Goal: Task Accomplishment & Management: Use online tool/utility

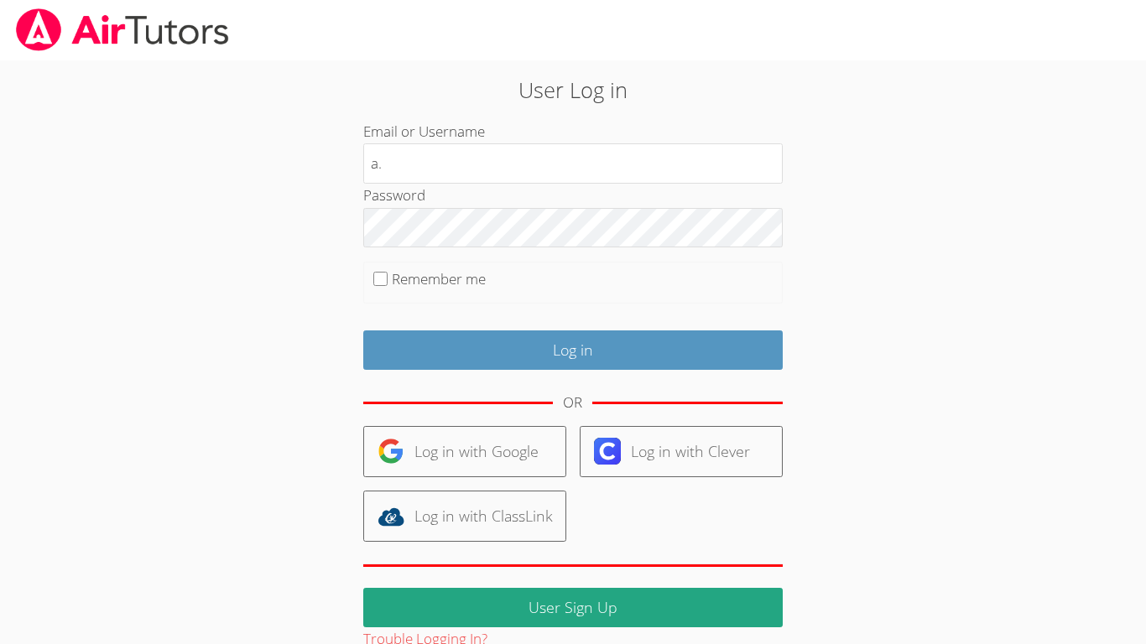
type input "[EMAIL_ADDRESS][DOMAIN_NAME]"
click at [585, 329] on div "Log in" at bounding box center [572, 344] width 419 height 52
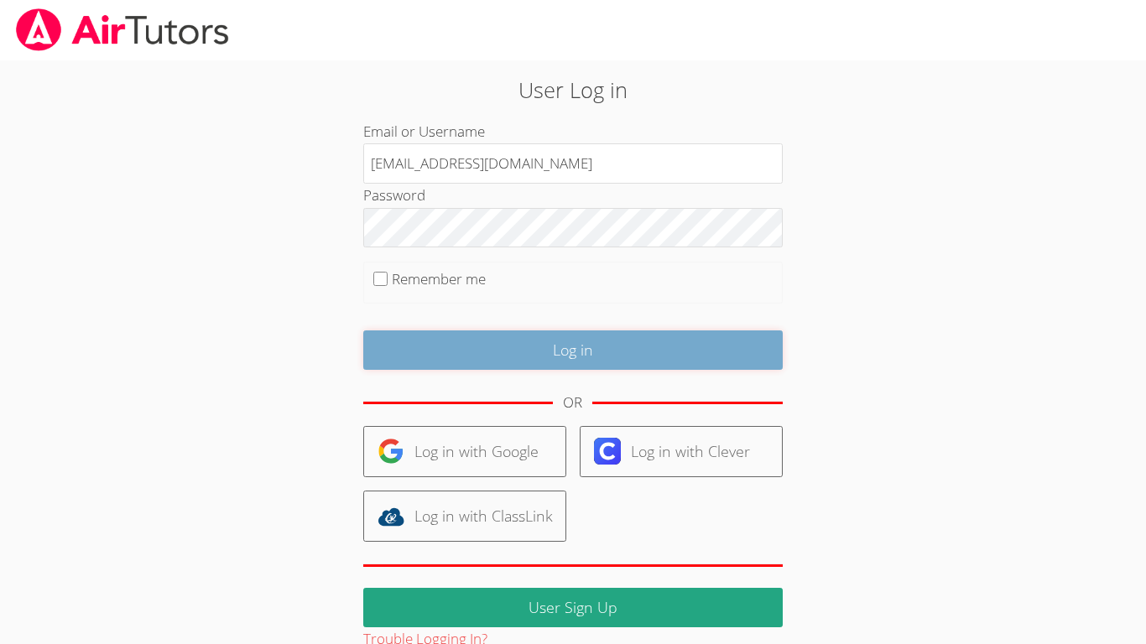
click at [589, 338] on input "Log in" at bounding box center [572, 349] width 419 height 39
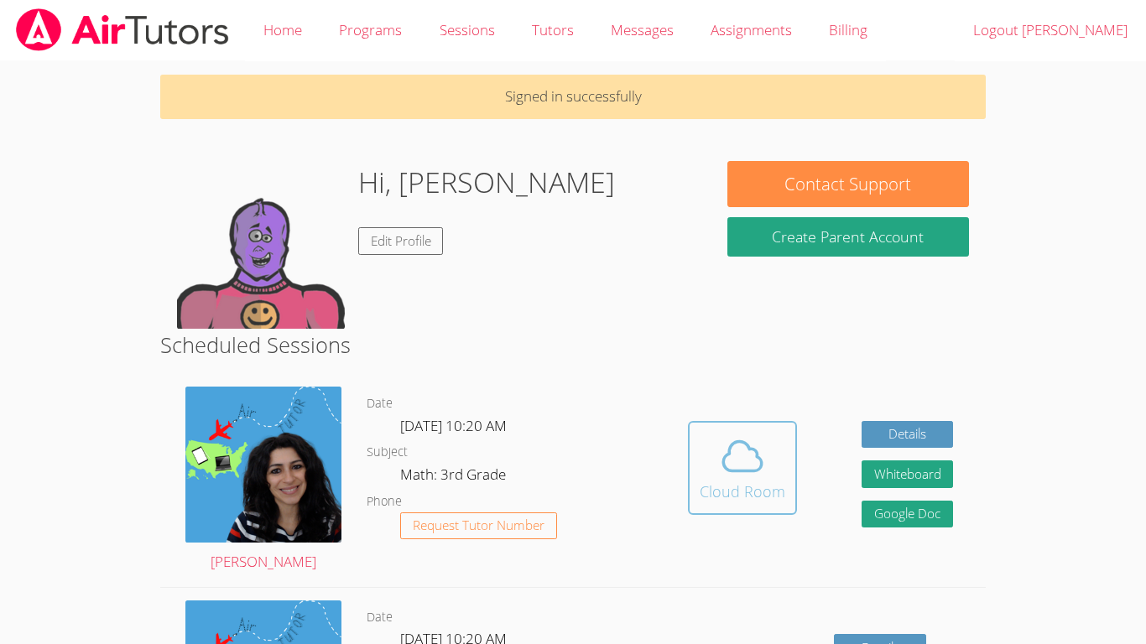
click at [731, 474] on icon at bounding box center [742, 456] width 47 height 47
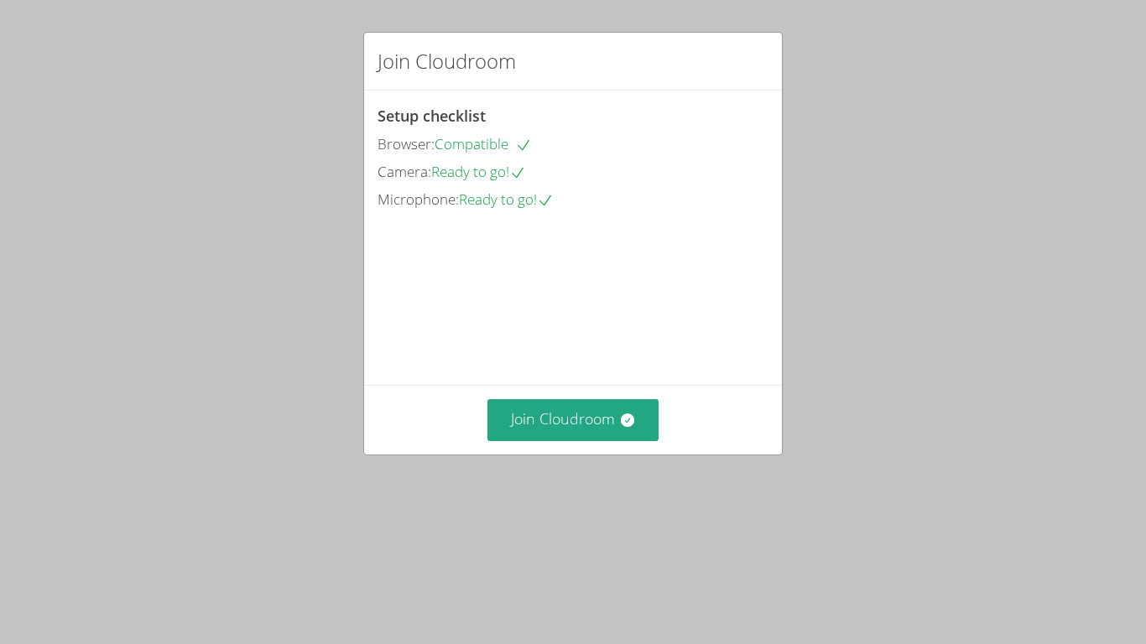
click at [592, 454] on div "Join Cloudroom" at bounding box center [573, 419] width 418 height 69
click at [590, 440] on button "Join Cloudroom" at bounding box center [573, 419] width 172 height 41
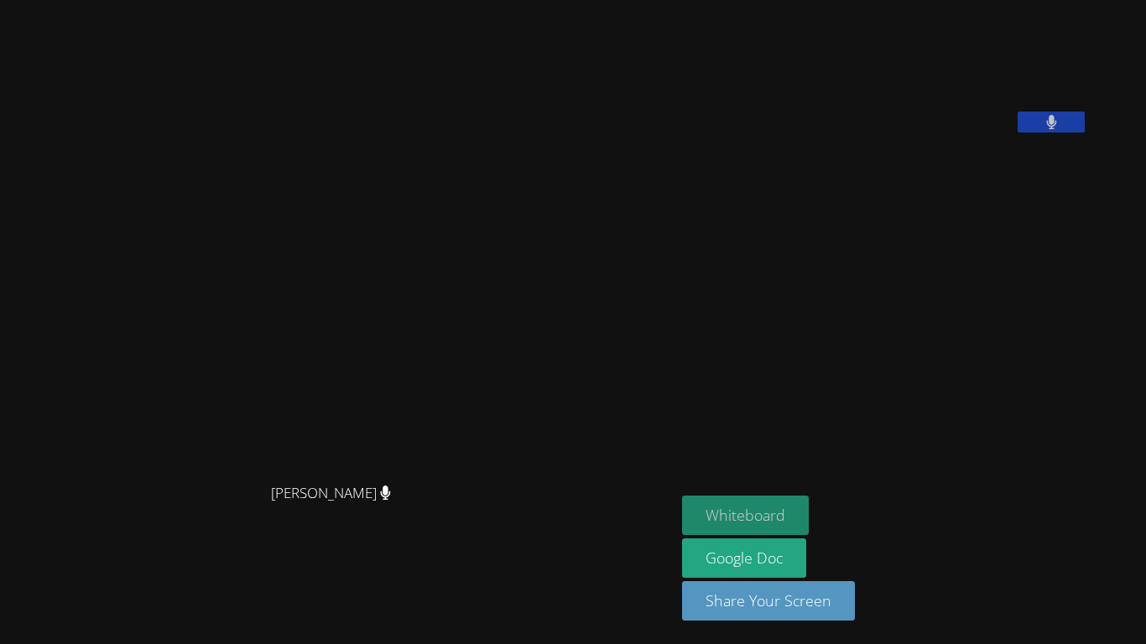
click at [789, 506] on button "Whiteboard" at bounding box center [745, 515] width 127 height 39
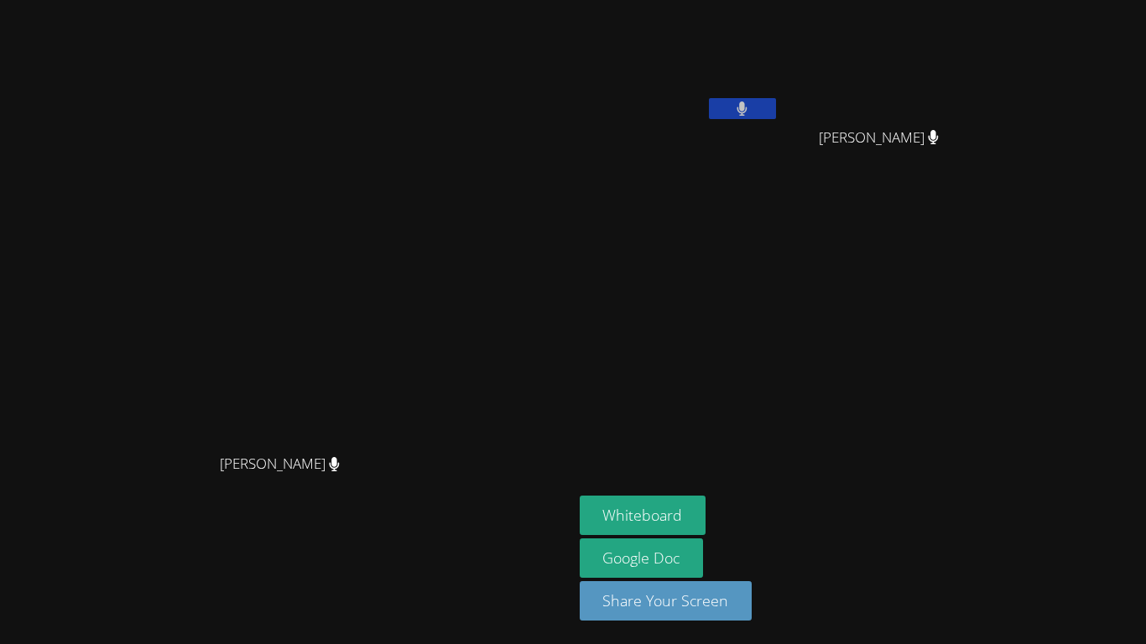
click at [992, 379] on aside "Adrian Reyes Morales Dayana Perez Pina Dayana Perez Pina Whiteboard Google Doc …" at bounding box center [782, 322] width 419 height 644
click at [706, 515] on button "Whiteboard" at bounding box center [642, 515] width 127 height 39
click at [706, 507] on button "Whiteboard" at bounding box center [642, 515] width 127 height 39
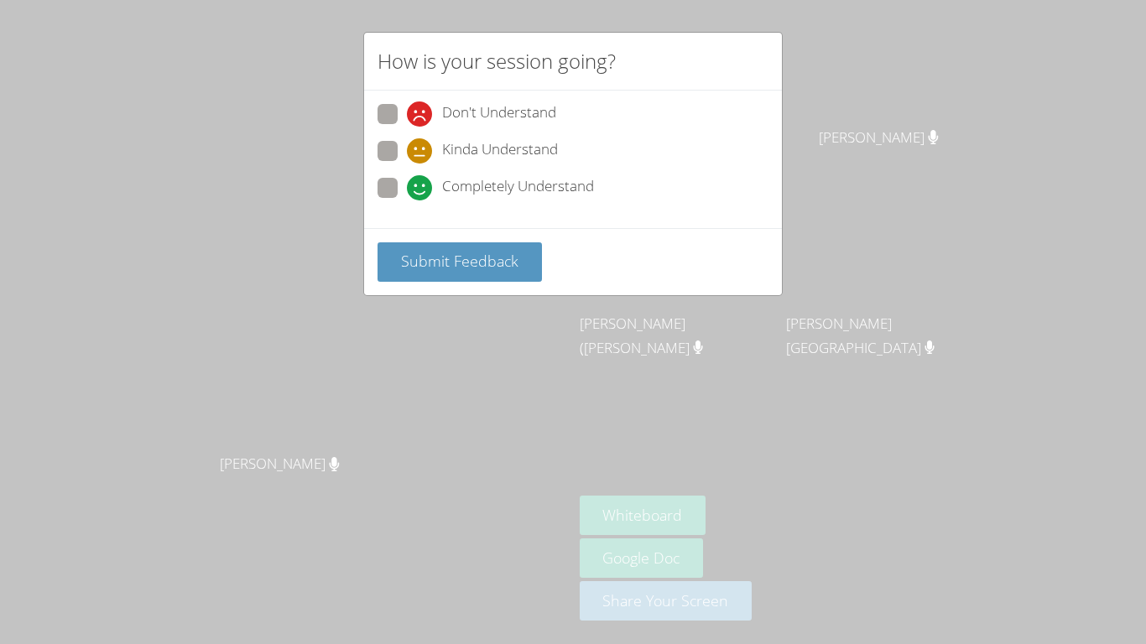
click at [407, 200] on span at bounding box center [407, 200] width 0 height 0
click at [407, 191] on input "Completely Understand" at bounding box center [414, 185] width 14 height 14
radio input "true"
click at [435, 257] on span "Submit Feedback" at bounding box center [459, 261] width 117 height 20
